Goal: Information Seeking & Learning: Learn about a topic

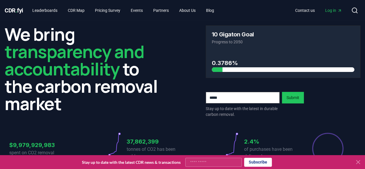
drag, startPoint x: 0, startPoint y: 0, endPoint x: 38, endPoint y: 86, distance: 93.9
click at [38, 86] on h2 "We bring transparency and accountability to the carbon removal market" at bounding box center [82, 68] width 155 height 87
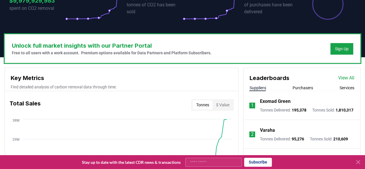
scroll to position [147, 0]
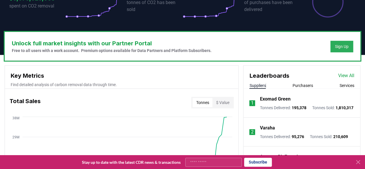
click at [345, 44] on div "Sign Up" at bounding box center [342, 47] width 14 height 6
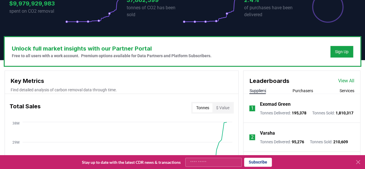
scroll to position [0, 0]
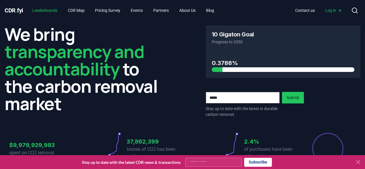
click at [51, 10] on link "Leaderboards" at bounding box center [45, 10] width 34 height 10
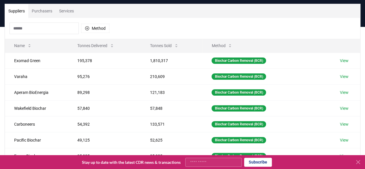
scroll to position [40, 0]
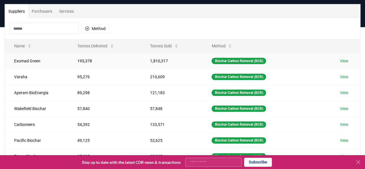
click at [346, 62] on link "View" at bounding box center [344, 61] width 9 height 6
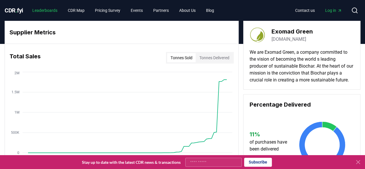
click at [40, 9] on link "Leaderboards" at bounding box center [45, 10] width 34 height 10
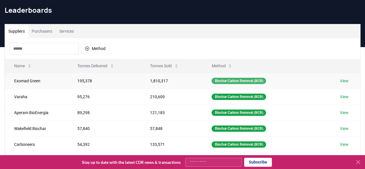
scroll to position [29, 0]
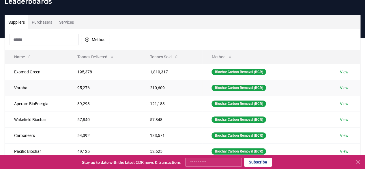
click at [344, 86] on link "View" at bounding box center [344, 88] width 9 height 6
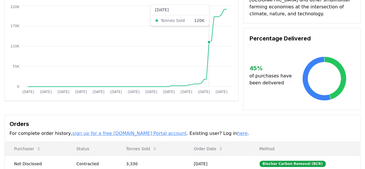
scroll to position [144, 0]
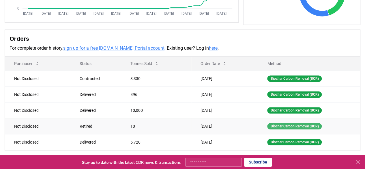
click at [287, 126] on div "Biochar Carbon Removal (BCR)" at bounding box center [294, 126] width 55 height 6
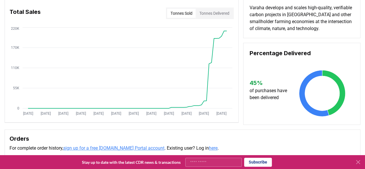
scroll to position [0, 0]
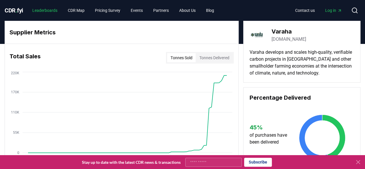
click at [43, 9] on link "Leaderboards" at bounding box center [45, 10] width 34 height 10
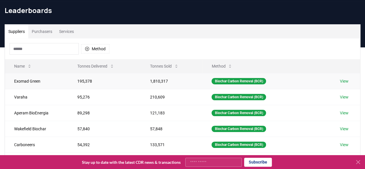
scroll to position [29, 0]
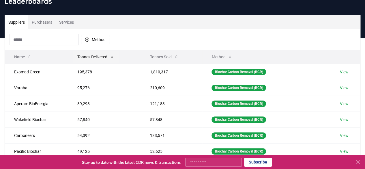
click at [110, 56] on icon at bounding box center [112, 57] width 5 height 5
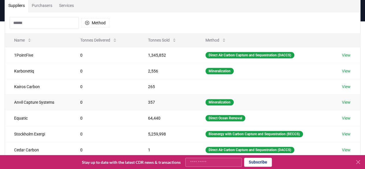
scroll to position [58, 0]
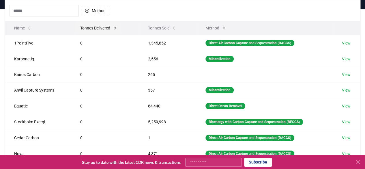
click at [100, 27] on button "Tonnes Delivered" at bounding box center [99, 28] width 46 height 12
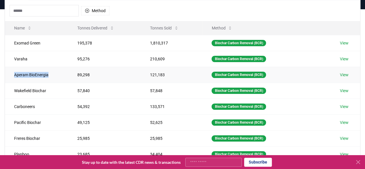
drag, startPoint x: 51, startPoint y: 75, endPoint x: 5, endPoint y: 73, distance: 46.2
click at [5, 73] on td "Aperam BioEnergia" at bounding box center [36, 75] width 63 height 16
copy td "Aperam BioEnergia"
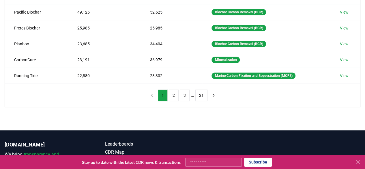
scroll to position [173, 0]
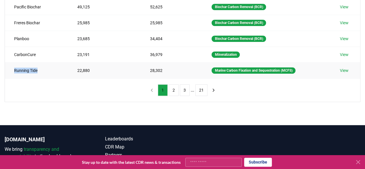
drag, startPoint x: 39, startPoint y: 67, endPoint x: 14, endPoint y: 71, distance: 26.0
click at [14, 71] on td "Running Tide" at bounding box center [36, 70] width 63 height 16
copy td "Running Tide"
drag, startPoint x: 39, startPoint y: 50, endPoint x: 7, endPoint y: 52, distance: 32.4
click at [7, 52] on td "CarbonCure" at bounding box center [36, 54] width 63 height 16
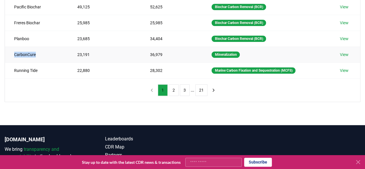
copy td "CarbonCure"
drag, startPoint x: 30, startPoint y: 38, endPoint x: 12, endPoint y: 38, distance: 17.6
click at [12, 38] on td "Planboo" at bounding box center [36, 39] width 63 height 16
copy td "Planboo"
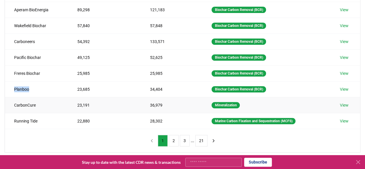
scroll to position [115, 0]
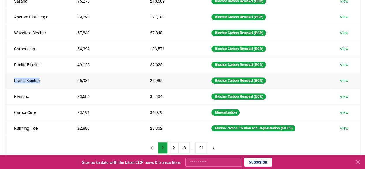
drag, startPoint x: 42, startPoint y: 78, endPoint x: 10, endPoint y: 78, distance: 31.7
click at [10, 78] on td "Freres Biochar" at bounding box center [36, 80] width 63 height 16
copy td "Freres Biochar"
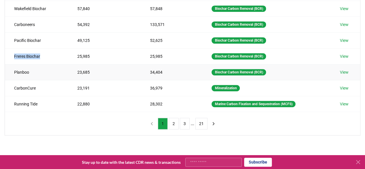
scroll to position [173, 0]
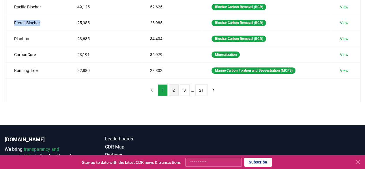
click at [172, 89] on button "2" at bounding box center [174, 90] width 10 height 12
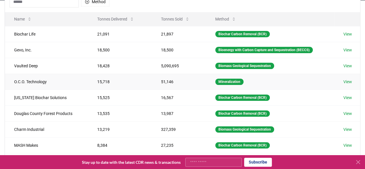
scroll to position [58, 0]
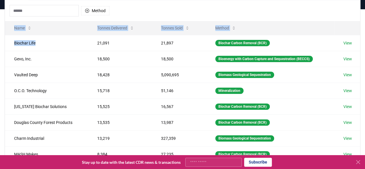
drag, startPoint x: 46, startPoint y: 44, endPoint x: 2, endPoint y: 41, distance: 44.0
click at [2, 41] on div "Suppliers Purchasers Services Method Name Tonnes Delivered Tonnes Sold Method B…" at bounding box center [182, 101] width 365 height 231
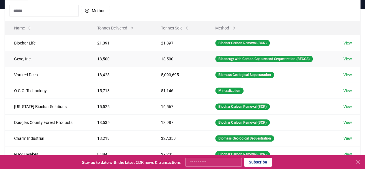
click at [51, 62] on td "Gevo, Inc." at bounding box center [46, 59] width 83 height 16
drag, startPoint x: 12, startPoint y: 42, endPoint x: 39, endPoint y: 43, distance: 27.4
click at [39, 43] on td "Biochar Life" at bounding box center [46, 43] width 83 height 16
copy td "Biochar Life"
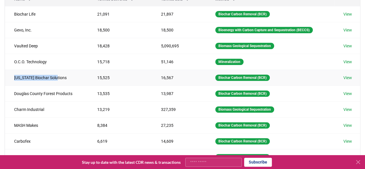
drag, startPoint x: 60, startPoint y: 77, endPoint x: 13, endPoint y: 79, distance: 46.5
click at [13, 79] on td "Oregon Biochar Solutions" at bounding box center [46, 78] width 83 height 16
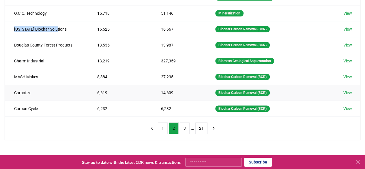
scroll to position [144, 0]
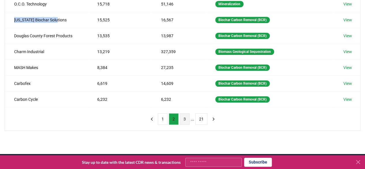
click at [183, 114] on button "3" at bounding box center [185, 119] width 10 height 12
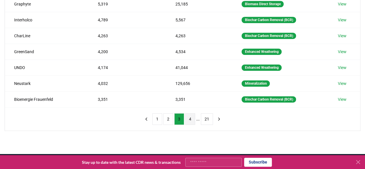
click at [190, 116] on button "4" at bounding box center [190, 119] width 10 height 12
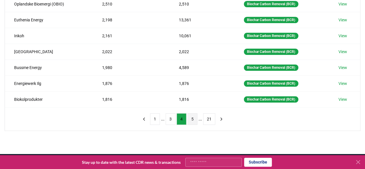
click at [192, 115] on button "5" at bounding box center [193, 119] width 10 height 12
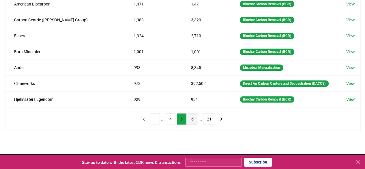
click at [192, 123] on button "6" at bounding box center [193, 119] width 10 height 12
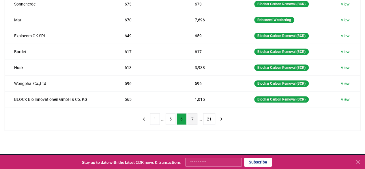
click at [191, 119] on button "7" at bounding box center [193, 119] width 10 height 12
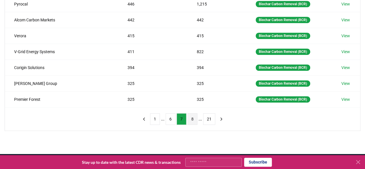
click at [189, 116] on button "8" at bounding box center [193, 119] width 10 height 12
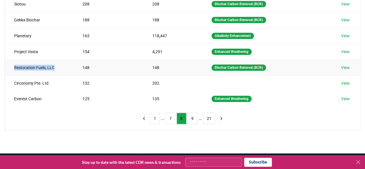
drag, startPoint x: 58, startPoint y: 64, endPoint x: 8, endPoint y: 64, distance: 50.5
click at [8, 64] on td "Restoration Fuels, LLC" at bounding box center [39, 67] width 68 height 16
copy td "Restoration Fuels, LLC"
click at [189, 114] on button "9" at bounding box center [193, 119] width 10 height 12
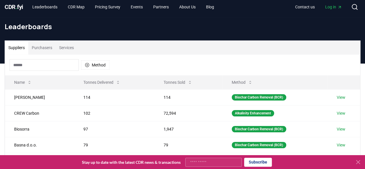
scroll to position [0, 0]
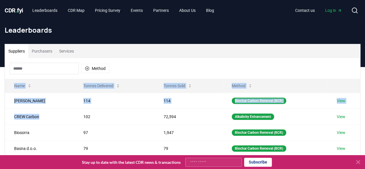
drag, startPoint x: 46, startPoint y: 116, endPoint x: 1, endPoint y: 113, distance: 44.8
click at [1, 113] on div "Suppliers Purchasers Services Method Name Tonnes Delivered Tonnes Sold Method H…" at bounding box center [182, 159] width 365 height 231
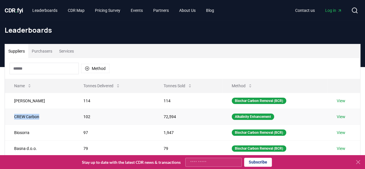
drag, startPoint x: 41, startPoint y: 115, endPoint x: 14, endPoint y: 117, distance: 26.9
click at [14, 117] on td "CREW Carbon" at bounding box center [39, 116] width 69 height 16
copy td "CREW Carbon"
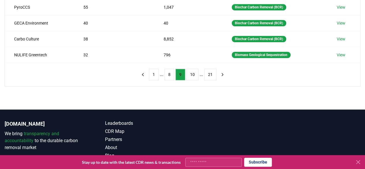
scroll to position [202, 0]
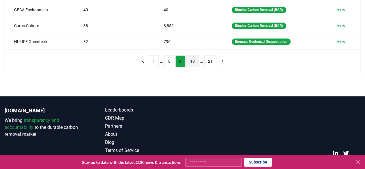
click at [194, 59] on button "10" at bounding box center [192, 61] width 12 height 12
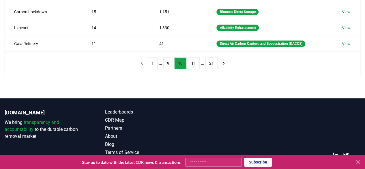
scroll to position [144, 0]
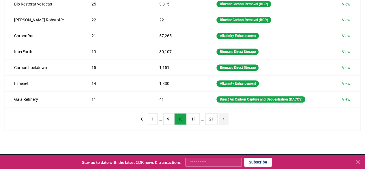
click at [221, 116] on icon "next page" at bounding box center [223, 118] width 5 height 5
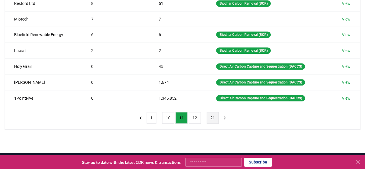
click at [213, 115] on button "21" at bounding box center [213, 118] width 12 height 12
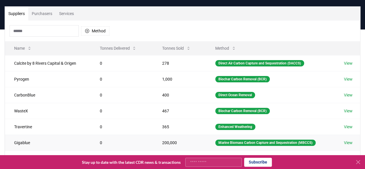
scroll to position [0, 0]
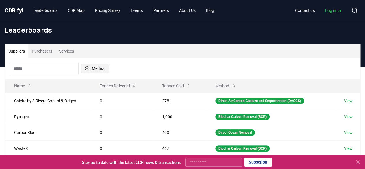
click at [85, 68] on icon "button" at bounding box center [87, 68] width 5 height 5
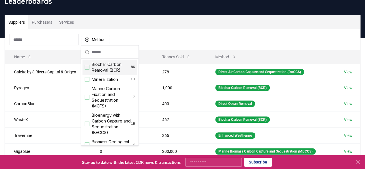
click at [89, 67] on div "Suggestions" at bounding box center [87, 67] width 5 height 5
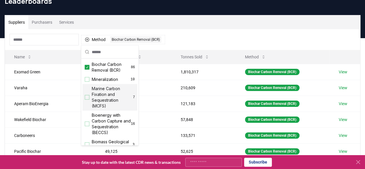
click at [224, 24] on div "Suppliers Purchasers Services" at bounding box center [182, 22] width 355 height 14
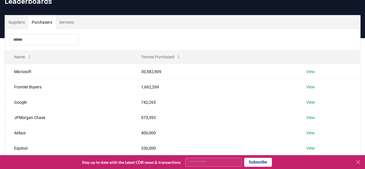
click at [44, 23] on button "Purchasers" at bounding box center [41, 22] width 27 height 14
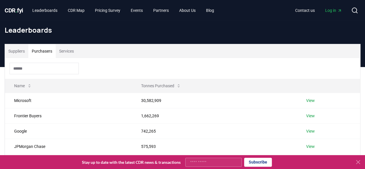
click at [44, 67] on input at bounding box center [44, 69] width 69 height 12
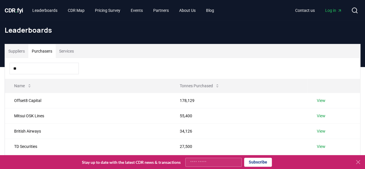
type input "*"
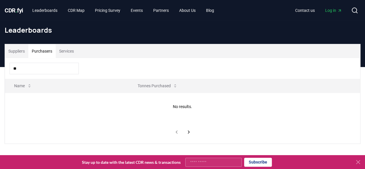
type input "*"
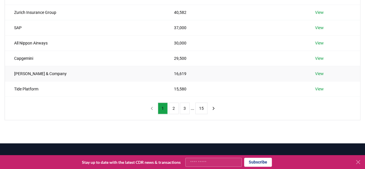
scroll to position [173, 0]
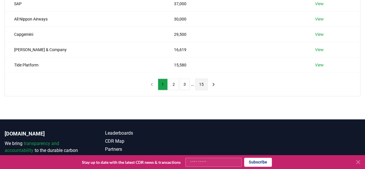
type input "*"
click at [202, 82] on button "15" at bounding box center [201, 84] width 12 height 12
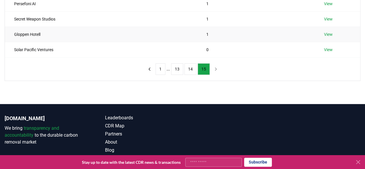
click at [324, 33] on link "View" at bounding box center [328, 34] width 9 height 6
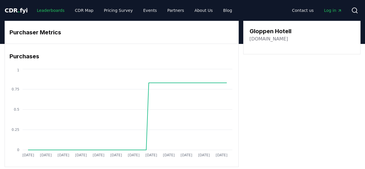
click at [45, 10] on link "Leaderboards" at bounding box center [50, 10] width 37 height 10
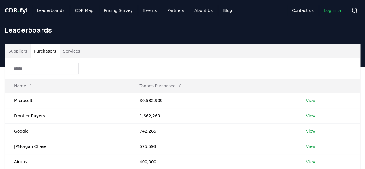
click at [48, 49] on button "Purchasers" at bounding box center [45, 51] width 29 height 14
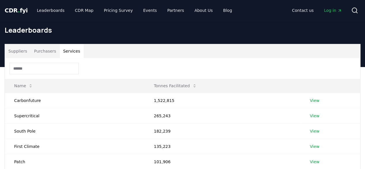
click at [69, 50] on button "Services" at bounding box center [72, 51] width 24 height 14
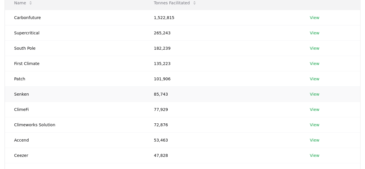
scroll to position [120, 0]
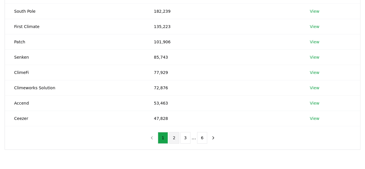
click at [172, 135] on button "2" at bounding box center [174, 138] width 10 height 12
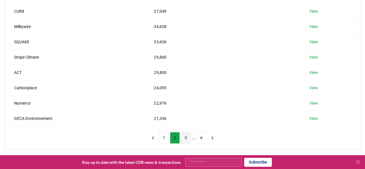
click at [187, 137] on button "3" at bounding box center [186, 138] width 10 height 12
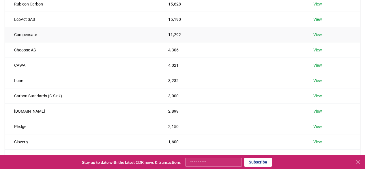
scroll to position [115, 0]
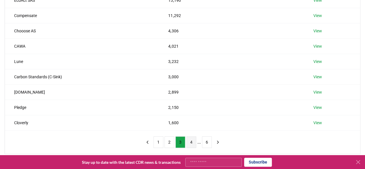
click at [192, 142] on button "4" at bounding box center [191, 142] width 10 height 12
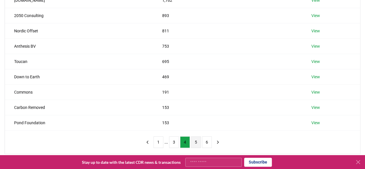
click at [196, 143] on button "5" at bounding box center [196, 142] width 10 height 12
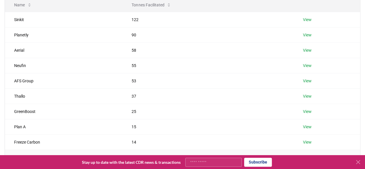
scroll to position [144, 0]
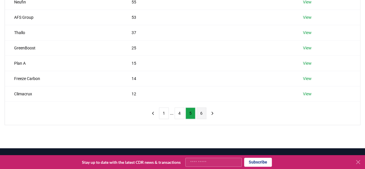
click at [200, 113] on button "6" at bounding box center [201, 113] width 10 height 12
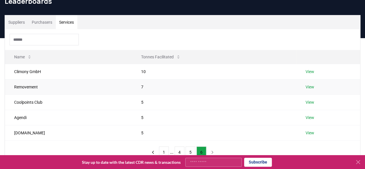
scroll to position [0, 0]
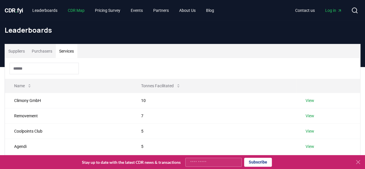
click at [78, 13] on link "CDR Map" at bounding box center [76, 10] width 26 height 10
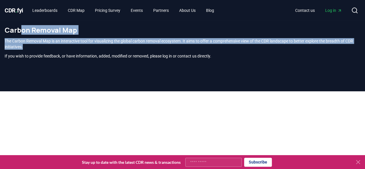
drag, startPoint x: 21, startPoint y: 35, endPoint x: 173, endPoint y: 47, distance: 153.1
click at [173, 47] on div "Carbon Removal Map The Carbon Removal Map is an interactive tool for visualizin…" at bounding box center [182, 44] width 365 height 47
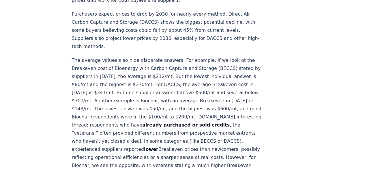
scroll to position [577, 0]
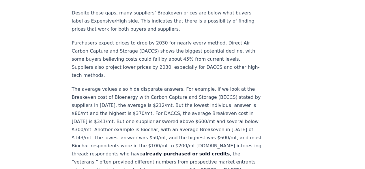
drag, startPoint x: 72, startPoint y: 57, endPoint x: 193, endPoint y: 56, distance: 120.6
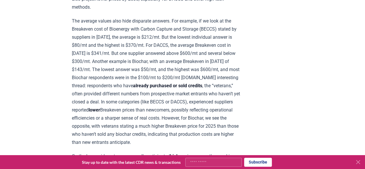
scroll to position [606, 0]
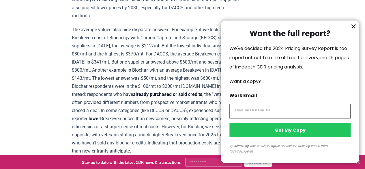
click at [354, 30] on icon "information" at bounding box center [353, 26] width 7 height 7
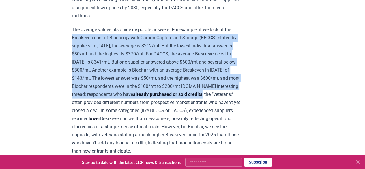
drag, startPoint x: 73, startPoint y: 34, endPoint x: 242, endPoint y: 95, distance: 180.3
click at [242, 95] on article "[DATE] New Survey Shows Pricing Gap in Durable CDR Insights from the [DOMAIN_NA…" at bounding box center [183, 109] width 222 height 1388
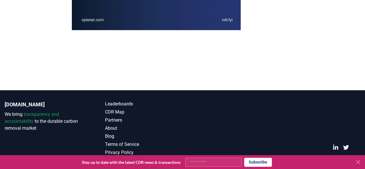
scroll to position [1381, 0]
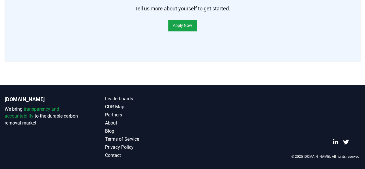
scroll to position [433, 0]
